Goal: Find specific page/section: Find specific page/section

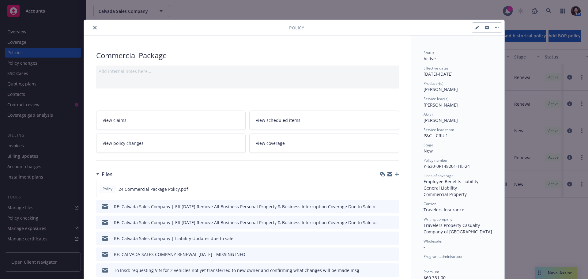
drag, startPoint x: 95, startPoint y: 27, endPoint x: 98, endPoint y: 24, distance: 4.6
click at [93, 26] on button "close" at bounding box center [94, 27] width 7 height 7
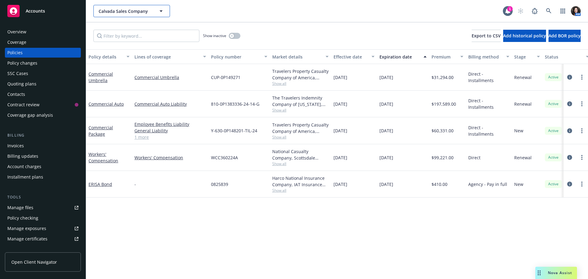
click at [122, 16] on button "Calvada Sales Company" at bounding box center [131, 11] width 77 height 12
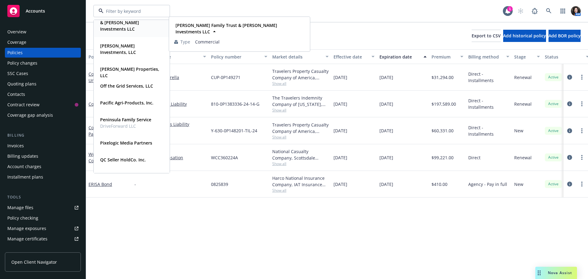
scroll to position [520, 0]
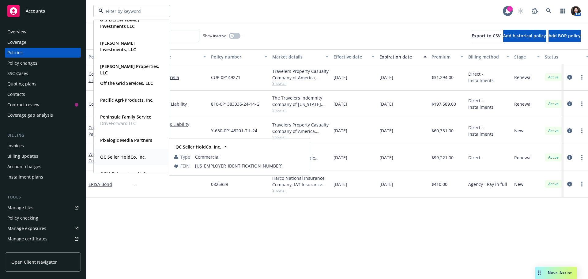
click at [143, 151] on div "QC Seller HoldCo. Inc. Type Commercial FEIN [US_EMPLOYER_IDENTIFICATION_NUMBER]" at bounding box center [131, 157] width 75 height 16
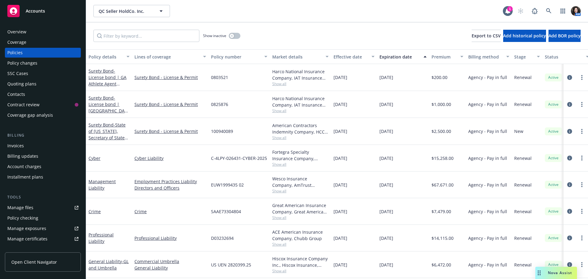
click at [31, 150] on div "Invoices" at bounding box center [42, 146] width 71 height 10
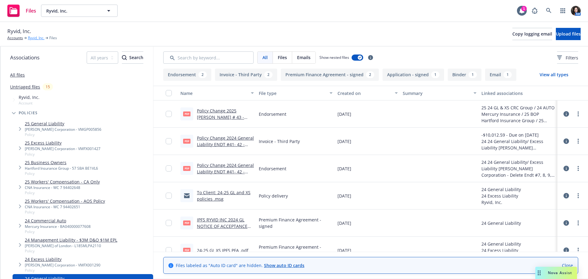
click at [31, 36] on link "Ryvid, Inc." at bounding box center [36, 38] width 17 height 6
